Goal: Entertainment & Leisure: Consume media (video, audio)

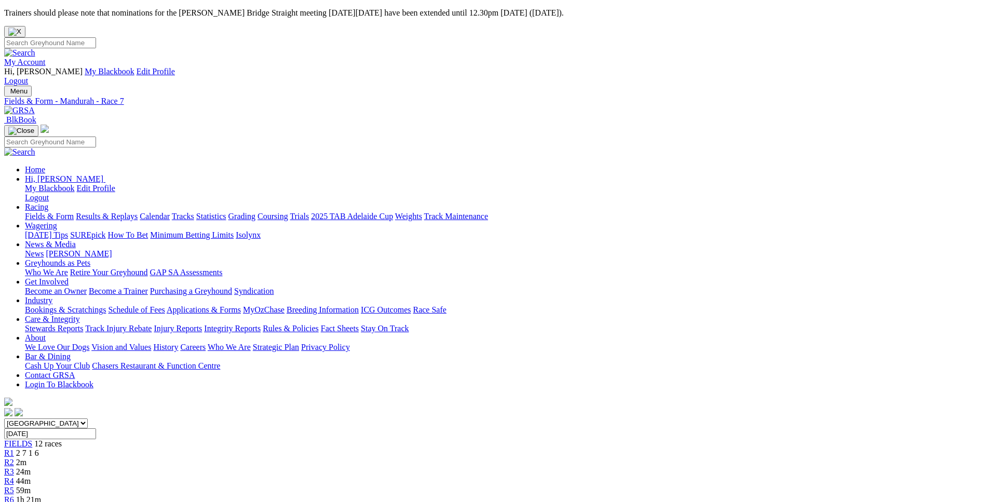
click at [14, 458] on span "R2" at bounding box center [9, 462] width 10 height 9
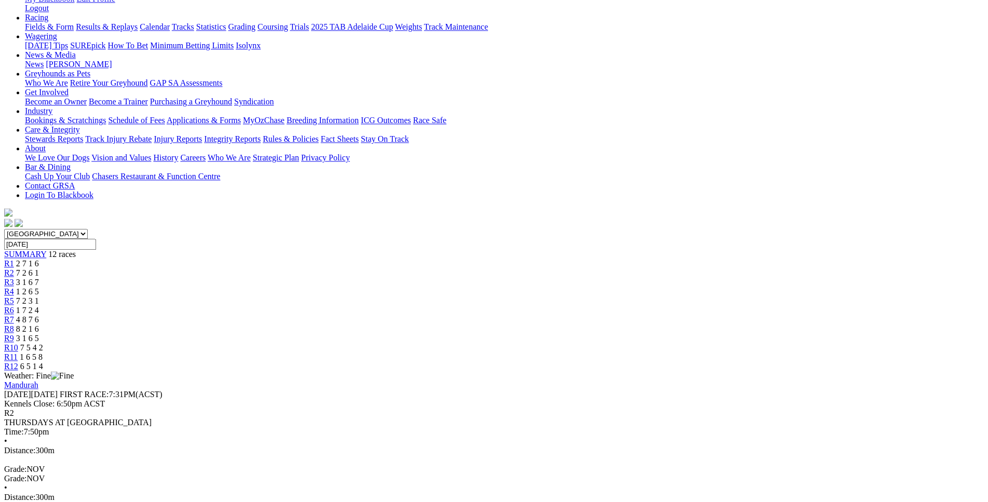
scroll to position [158, 0]
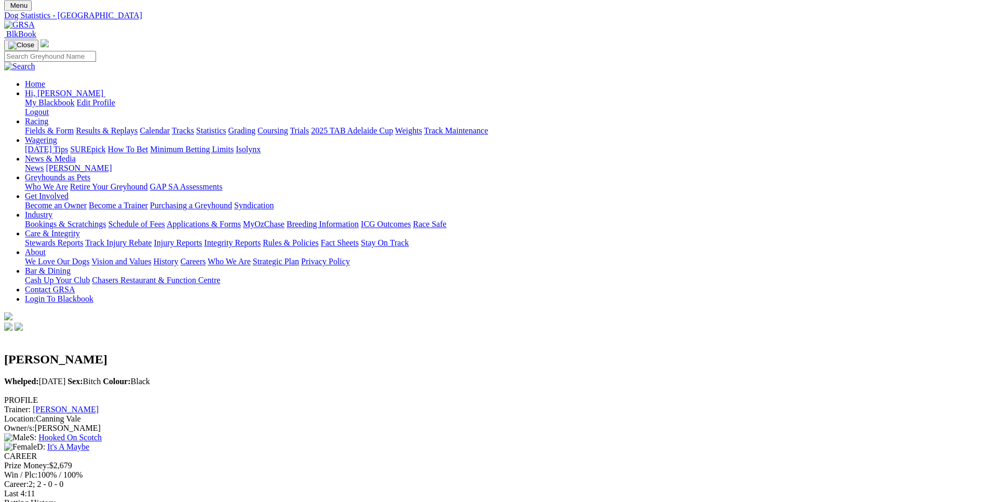
scroll to position [53, 0]
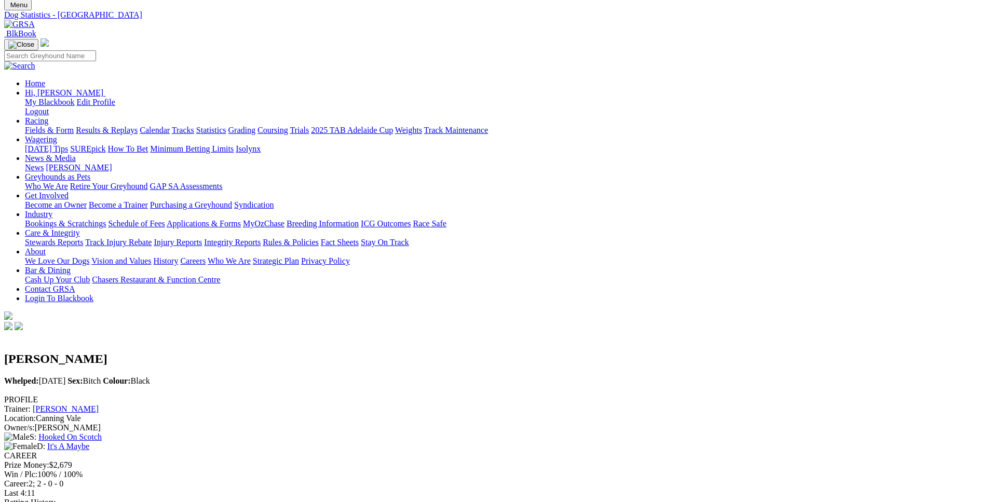
scroll to position [0, 0]
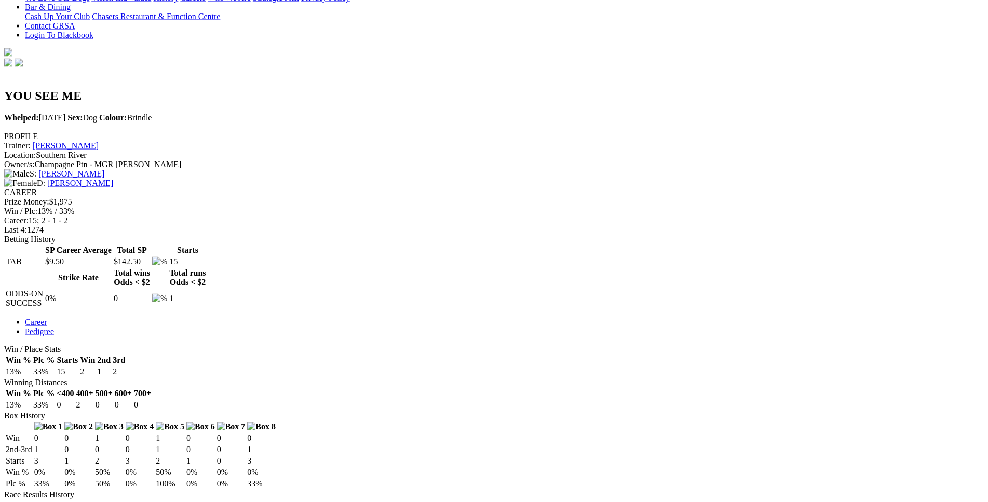
scroll to position [317, 0]
